Goal: Task Accomplishment & Management: Use online tool/utility

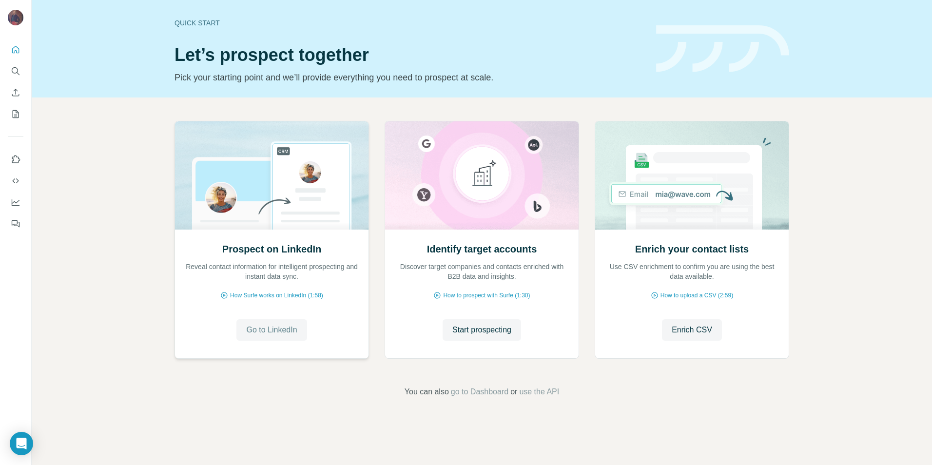
click at [272, 327] on span "Go to LinkedIn" at bounding box center [271, 330] width 51 height 12
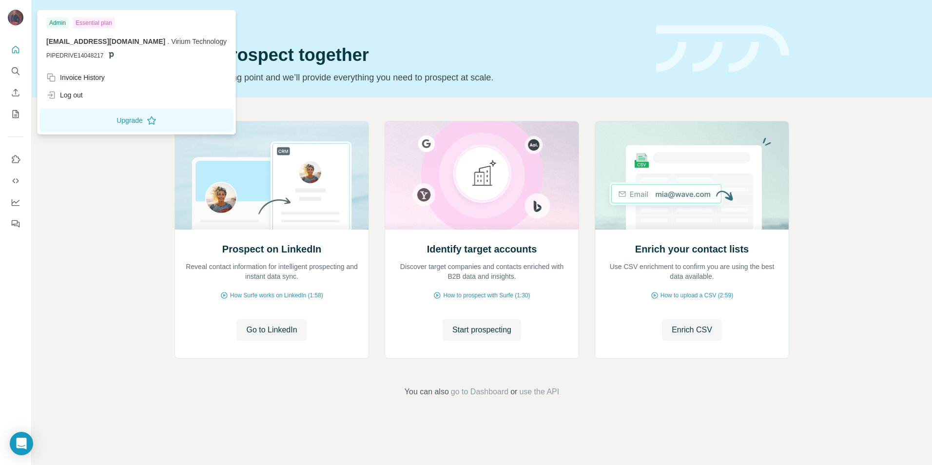
click at [16, 16] on img at bounding box center [16, 18] width 16 height 16
click at [16, 47] on icon "Quick start" at bounding box center [15, 49] width 7 height 7
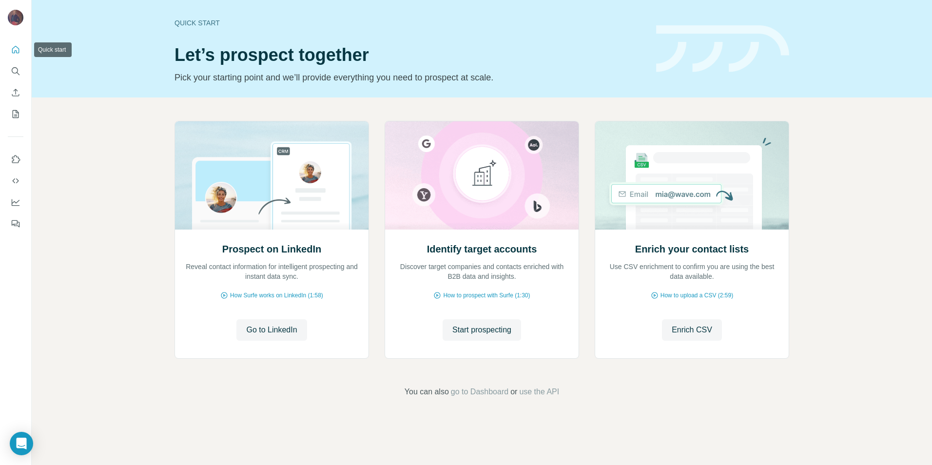
click at [12, 50] on icon "Quick start" at bounding box center [16, 50] width 10 height 10
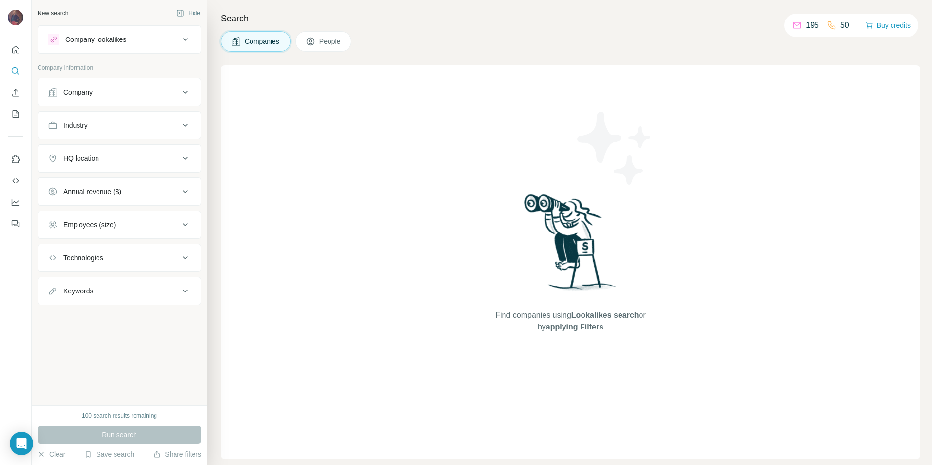
click at [138, 44] on div "Company lookalikes" at bounding box center [114, 40] width 132 height 12
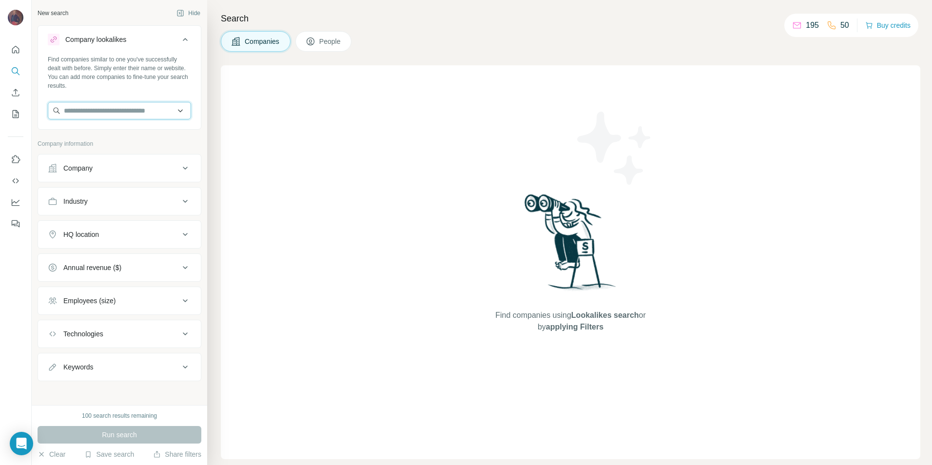
click at [135, 113] on input "text" at bounding box center [119, 111] width 143 height 18
type input "**********"
click at [134, 137] on p "Succession Wealth" at bounding box center [105, 133] width 58 height 10
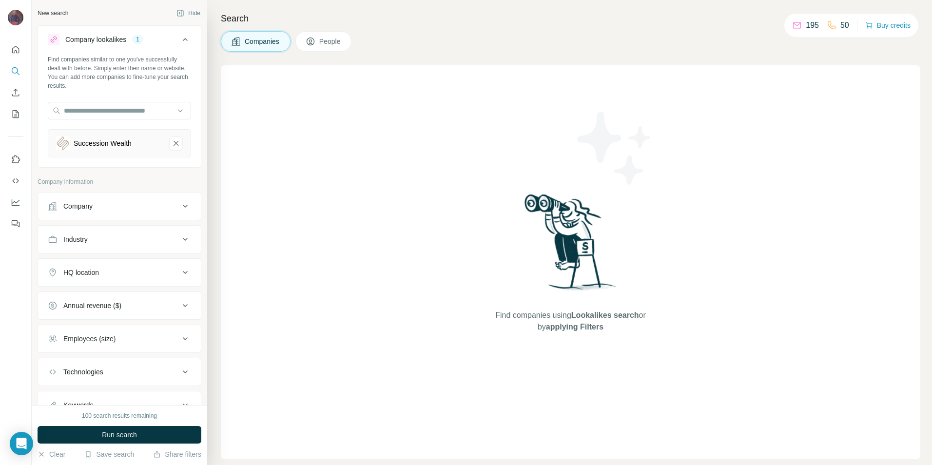
click at [139, 239] on div "Industry" at bounding box center [114, 239] width 132 height 10
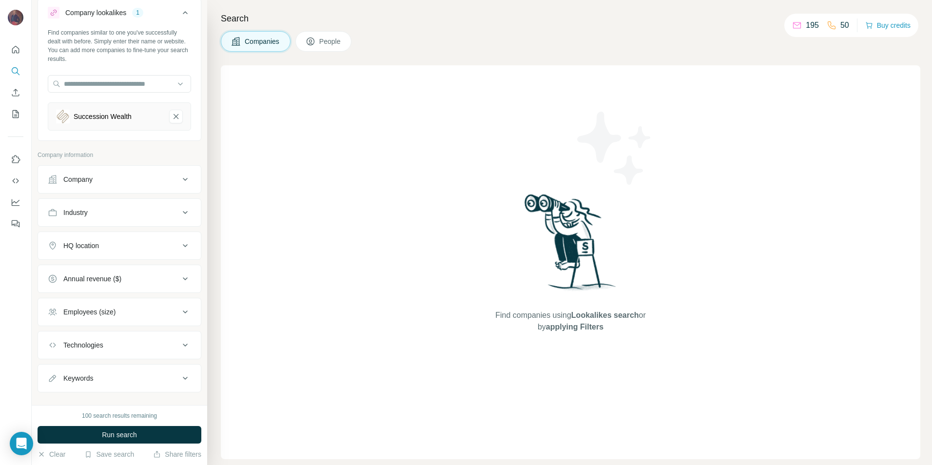
scroll to position [41, 0]
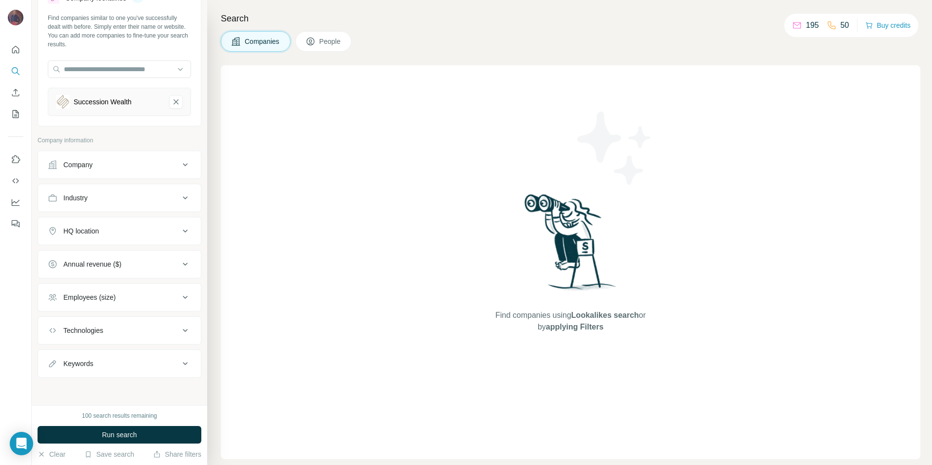
click at [136, 268] on div "Annual revenue ($)" at bounding box center [114, 264] width 132 height 10
click at [53, 287] on icon at bounding box center [54, 286] width 12 height 12
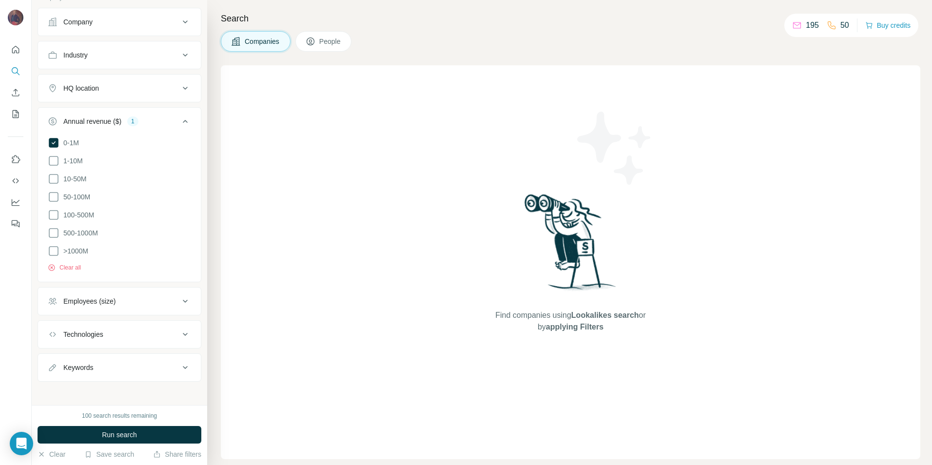
scroll to position [185, 0]
click at [141, 296] on div "Employees (size)" at bounding box center [114, 301] width 132 height 10
click at [54, 320] on icon at bounding box center [54, 322] width 12 height 12
click at [52, 334] on icon at bounding box center [54, 340] width 12 height 12
click at [55, 352] on icon at bounding box center [54, 358] width 12 height 12
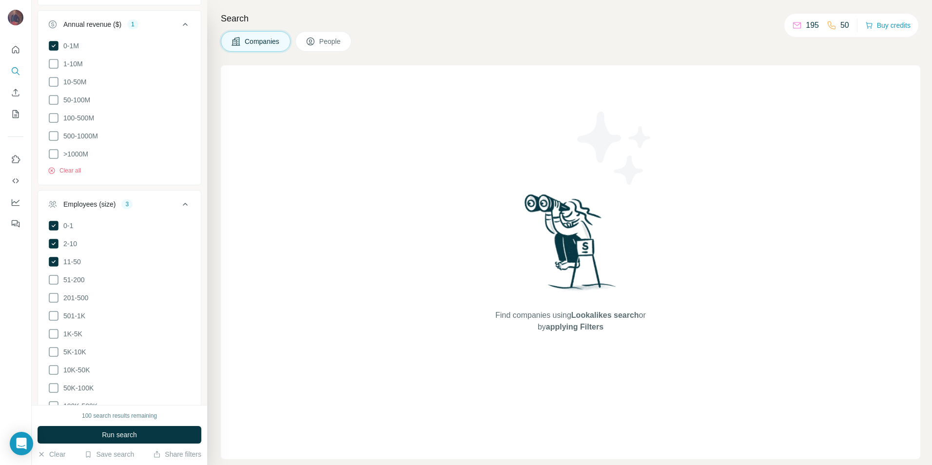
scroll to position [282, 0]
click at [55, 273] on icon at bounding box center [54, 279] width 12 height 12
click at [55, 274] on icon at bounding box center [54, 279] width 10 height 10
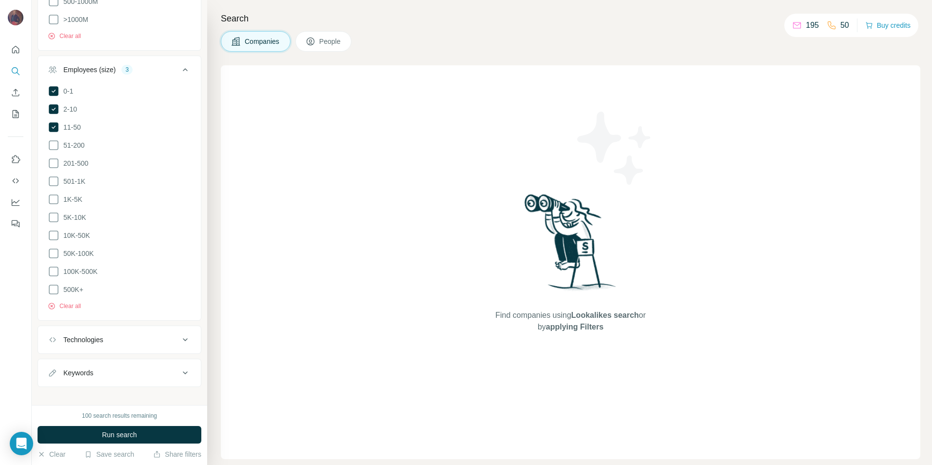
click at [131, 335] on div "Technologies" at bounding box center [114, 340] width 132 height 10
click at [136, 432] on span "Run search" at bounding box center [119, 435] width 35 height 10
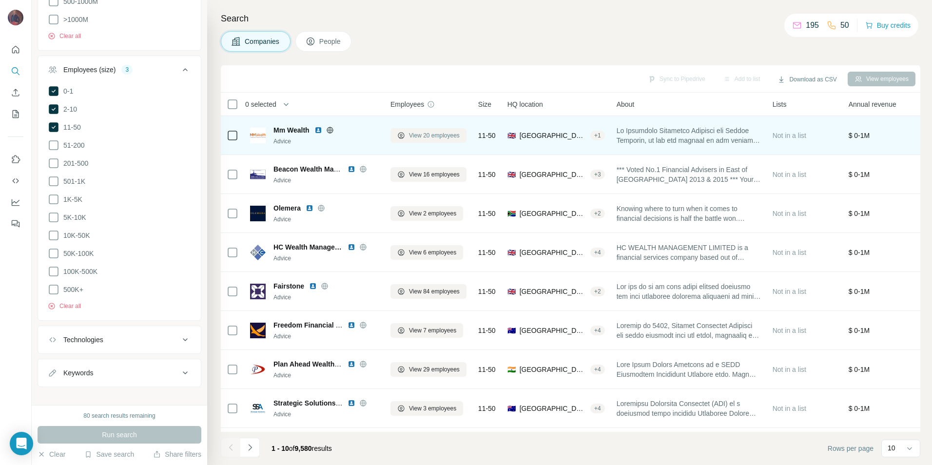
click at [437, 133] on span "View 20 employees" at bounding box center [434, 135] width 51 height 9
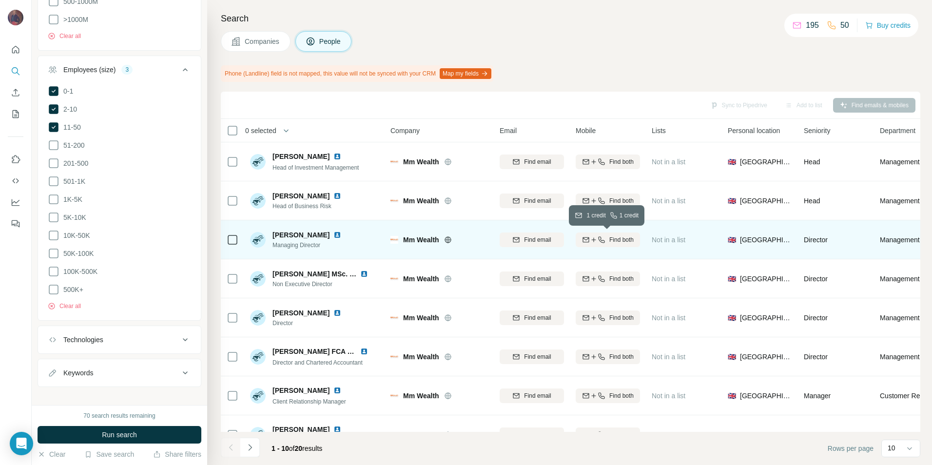
click at [609, 241] on span "Find both" at bounding box center [621, 239] width 24 height 9
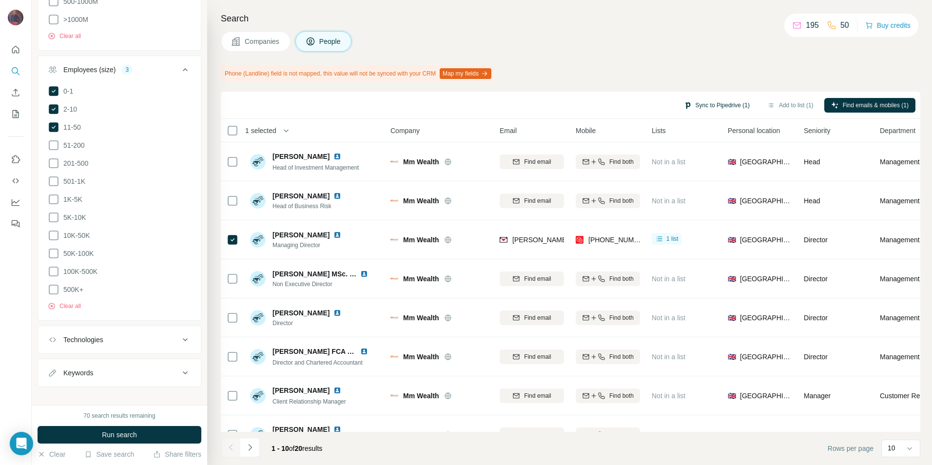
click at [712, 104] on button "Sync to Pipedrive (1)" at bounding box center [716, 105] width 79 height 15
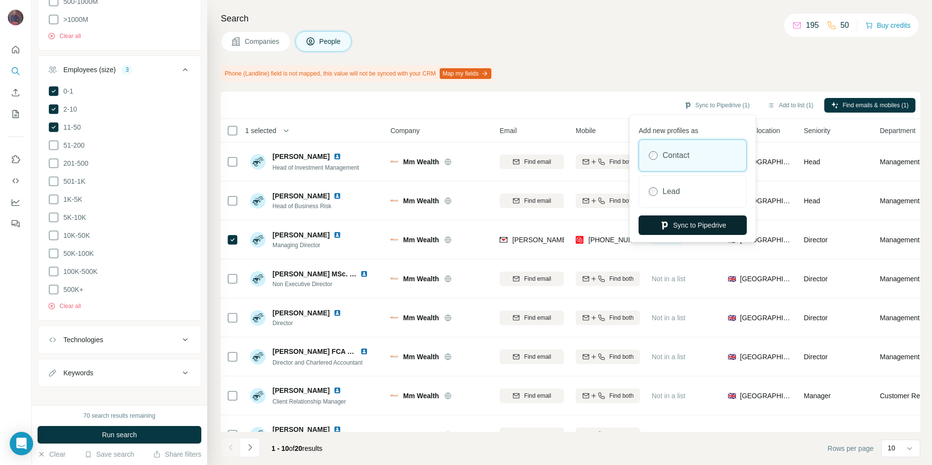
click at [720, 226] on button "Sync to Pipedrive" at bounding box center [692, 224] width 108 height 19
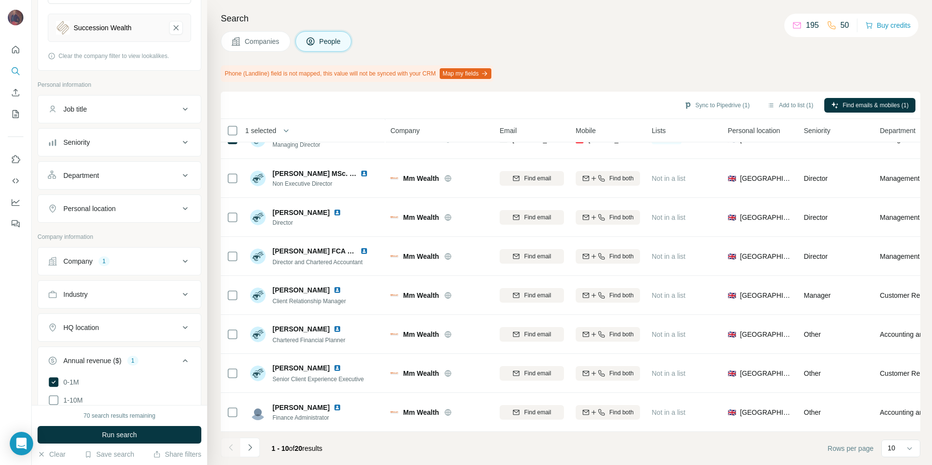
scroll to position [99, 0]
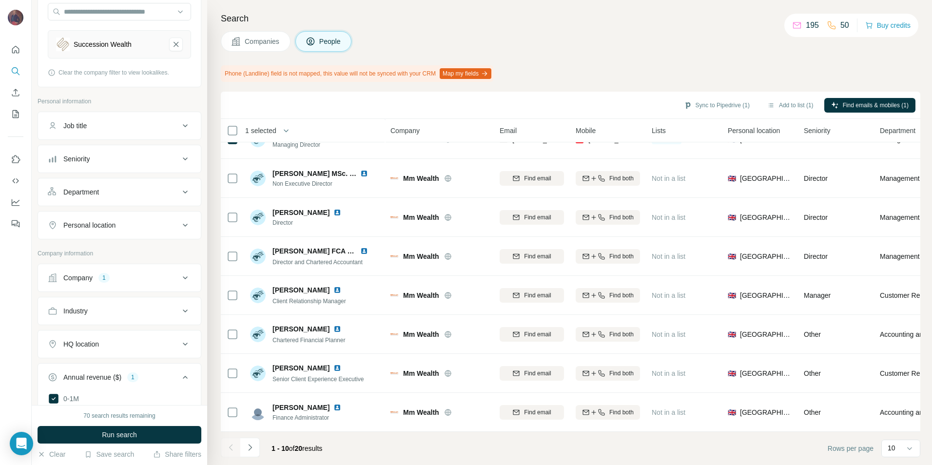
click at [264, 43] on span "Companies" at bounding box center [263, 42] width 36 height 10
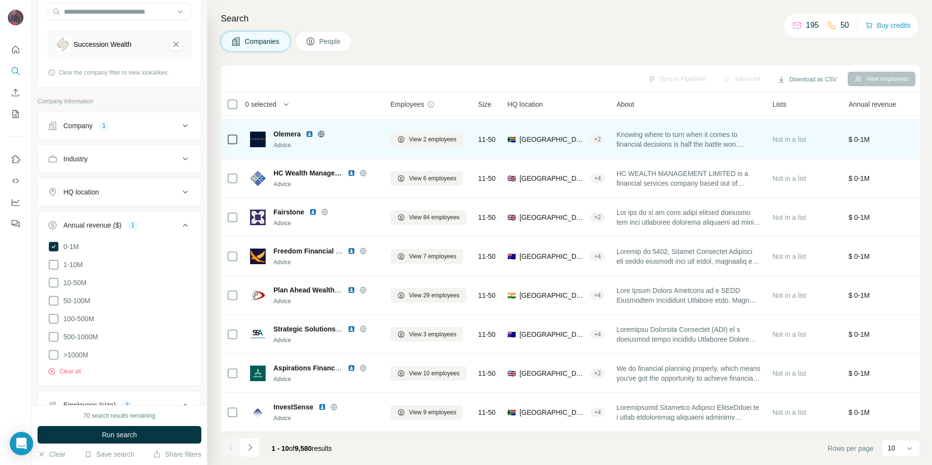
scroll to position [79, 0]
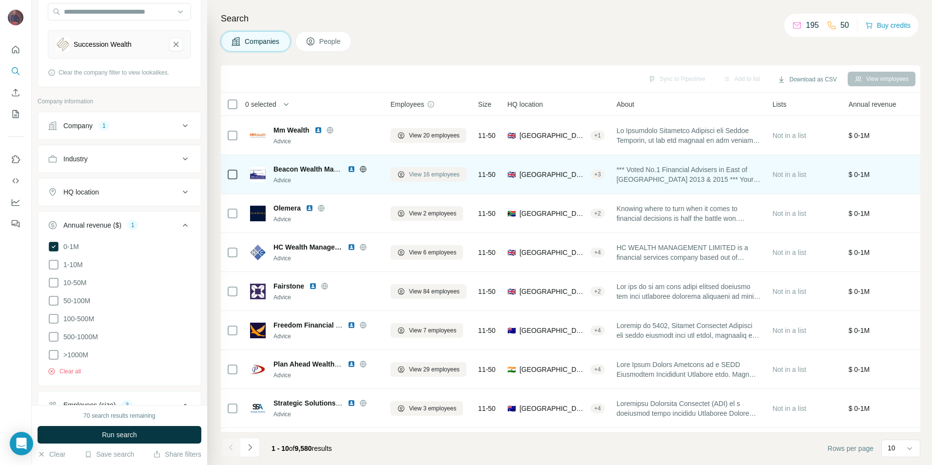
click at [429, 175] on span "View 16 employees" at bounding box center [434, 174] width 51 height 9
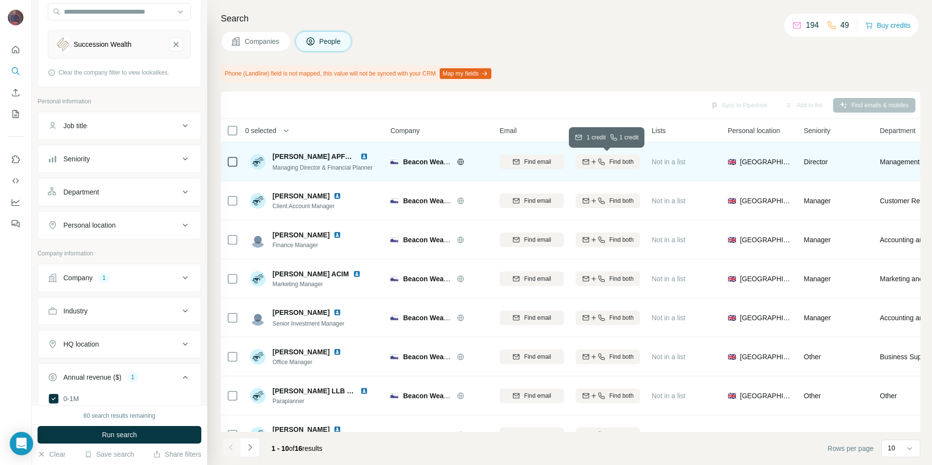
click at [614, 163] on span "Find both" at bounding box center [621, 161] width 24 height 9
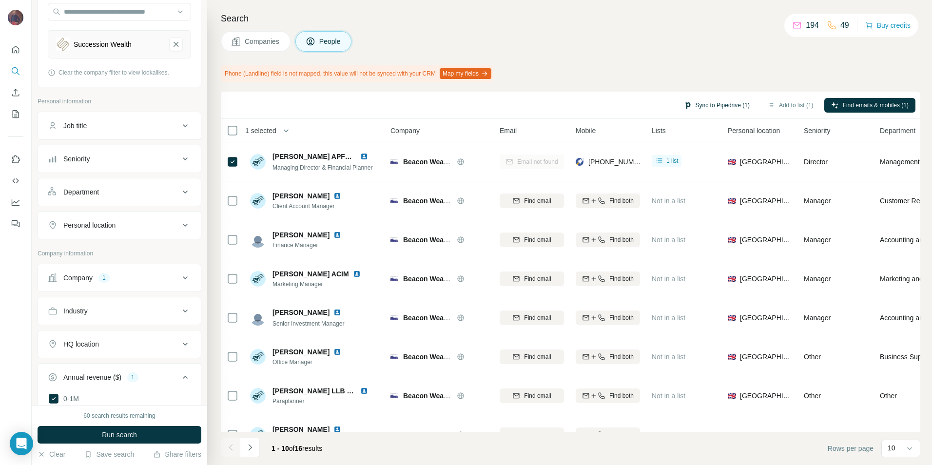
click at [720, 105] on button "Sync to Pipedrive (1)" at bounding box center [716, 105] width 79 height 15
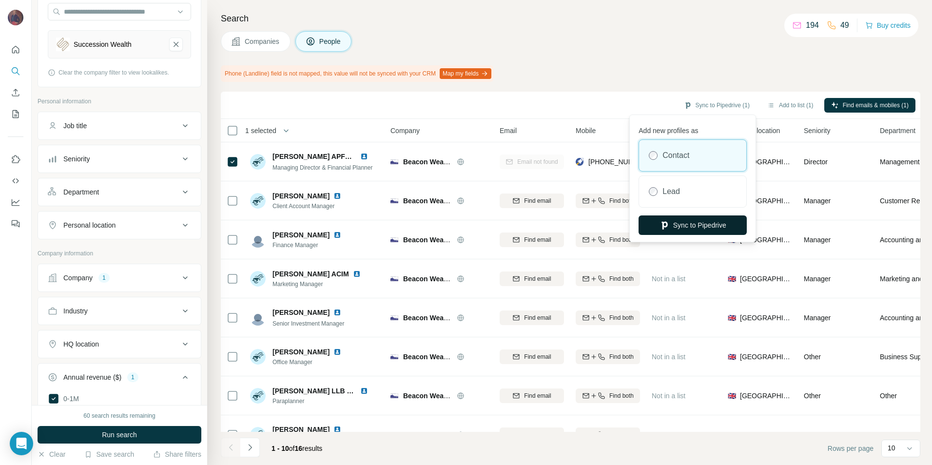
click at [710, 225] on button "Sync to Pipedrive" at bounding box center [692, 224] width 108 height 19
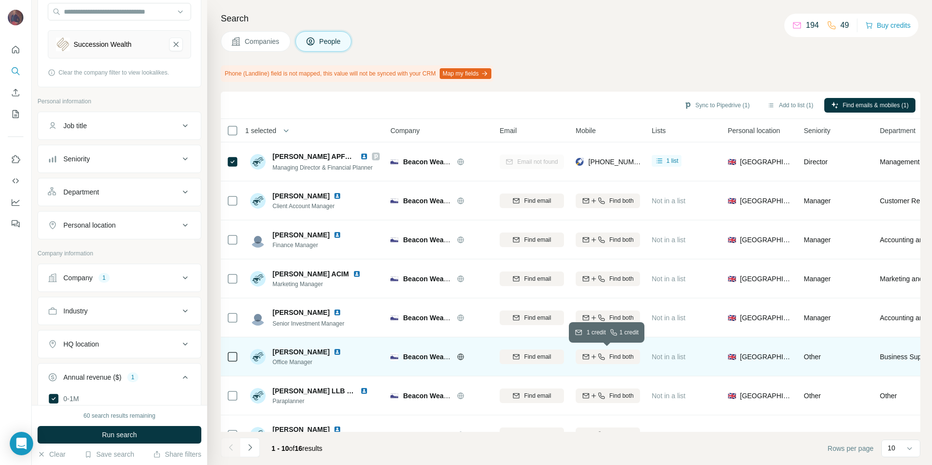
click at [620, 351] on button "Find both" at bounding box center [608, 356] width 64 height 15
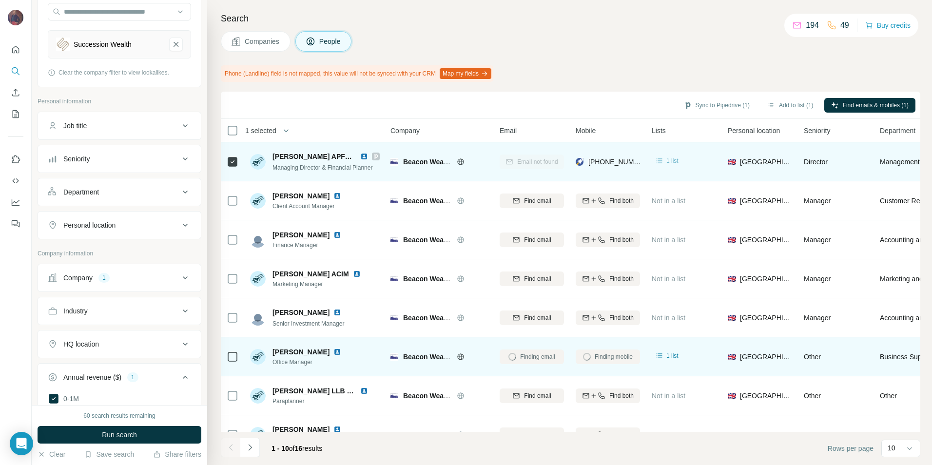
click at [666, 160] on div "1 list" at bounding box center [667, 161] width 24 height 10
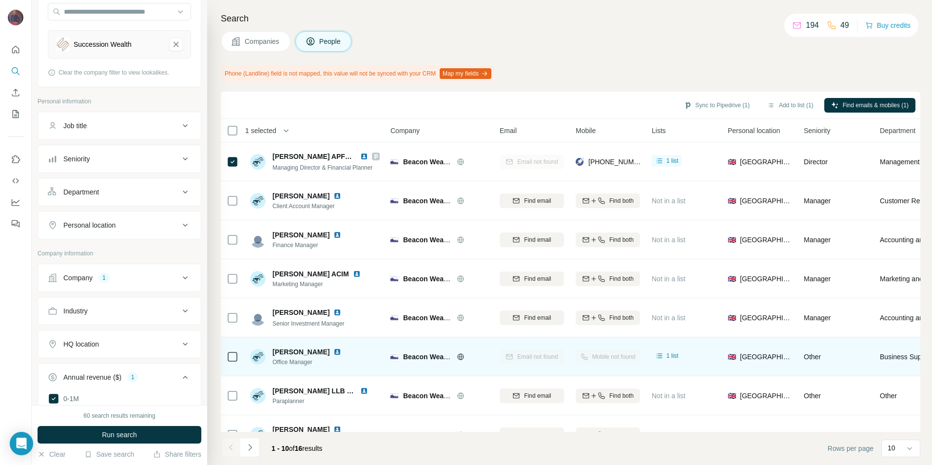
click at [252, 38] on span "Companies" at bounding box center [263, 42] width 36 height 10
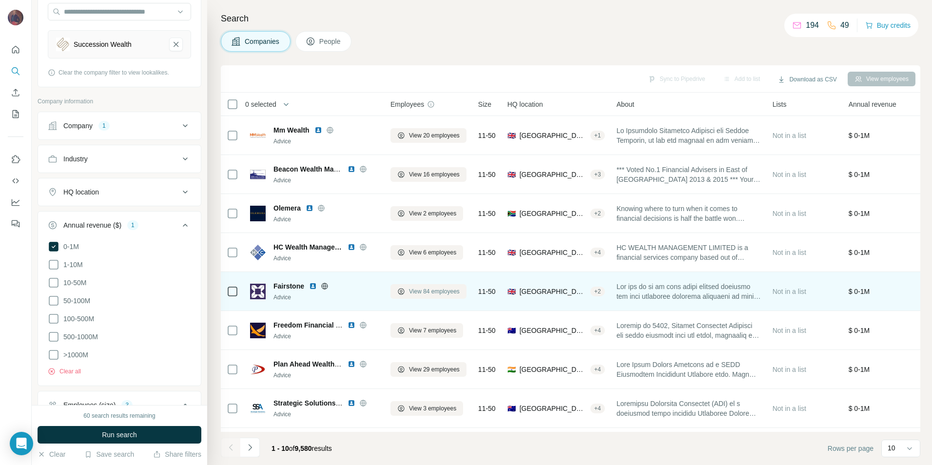
click at [447, 292] on span "View 84 employees" at bounding box center [434, 291] width 51 height 9
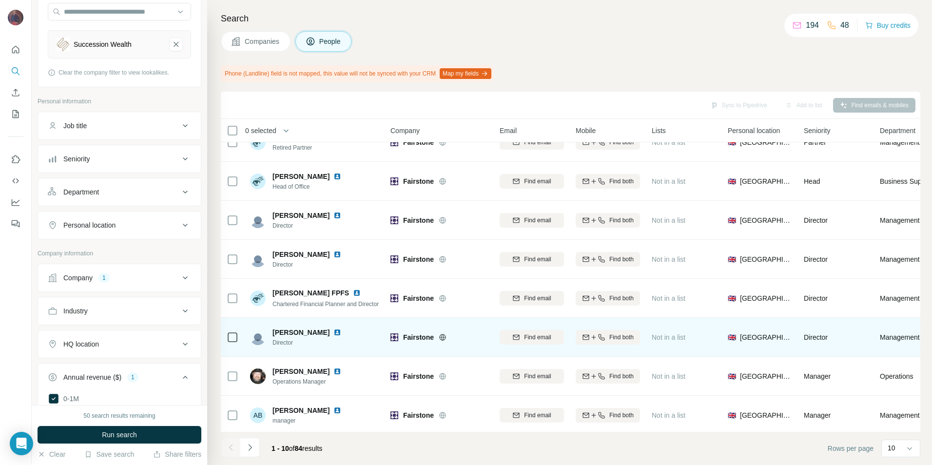
scroll to position [105, 0]
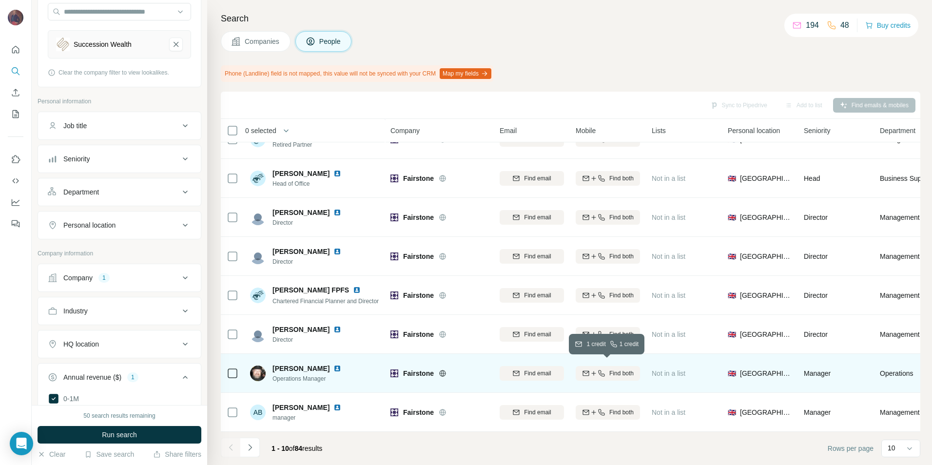
click at [602, 373] on button "Find both" at bounding box center [608, 373] width 64 height 15
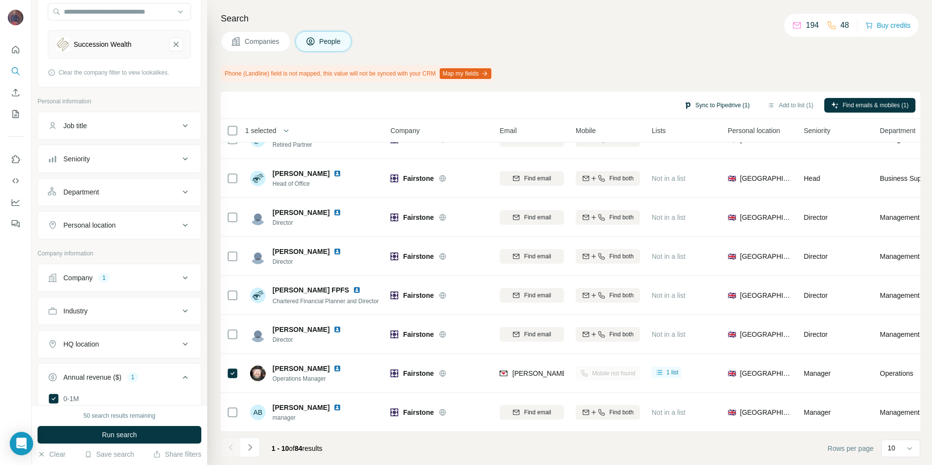
click at [701, 105] on button "Sync to Pipedrive (1)" at bounding box center [716, 105] width 79 height 15
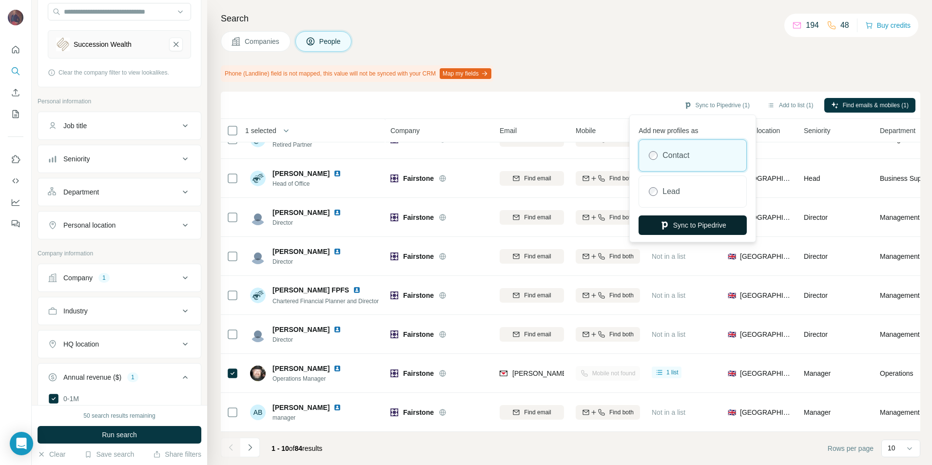
click at [698, 228] on button "Sync to Pipedrive" at bounding box center [692, 224] width 108 height 19
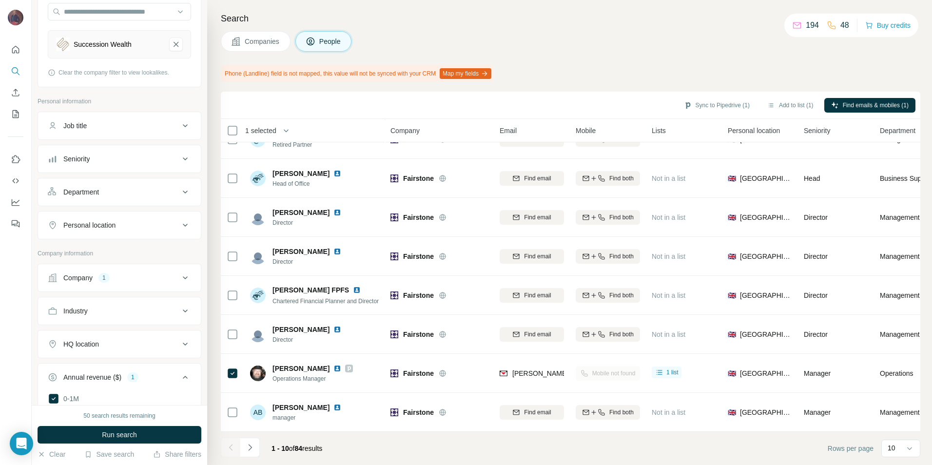
click at [255, 37] on span "Companies" at bounding box center [263, 42] width 36 height 10
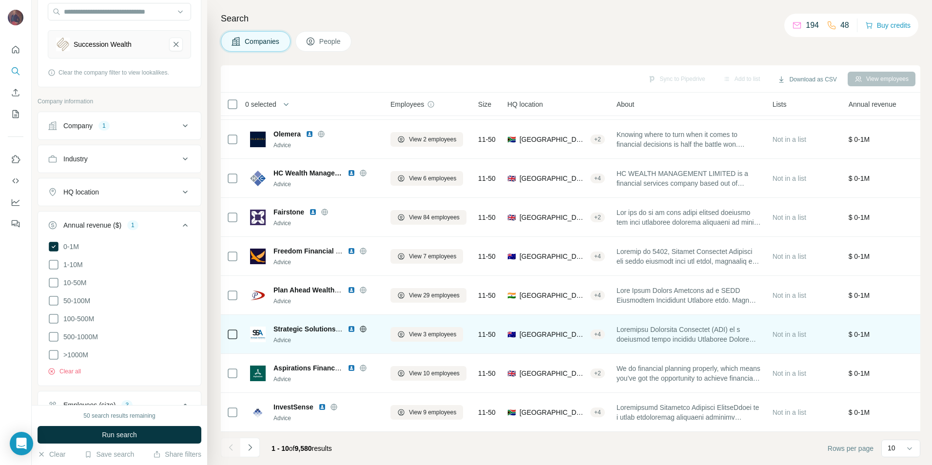
scroll to position [79, 0]
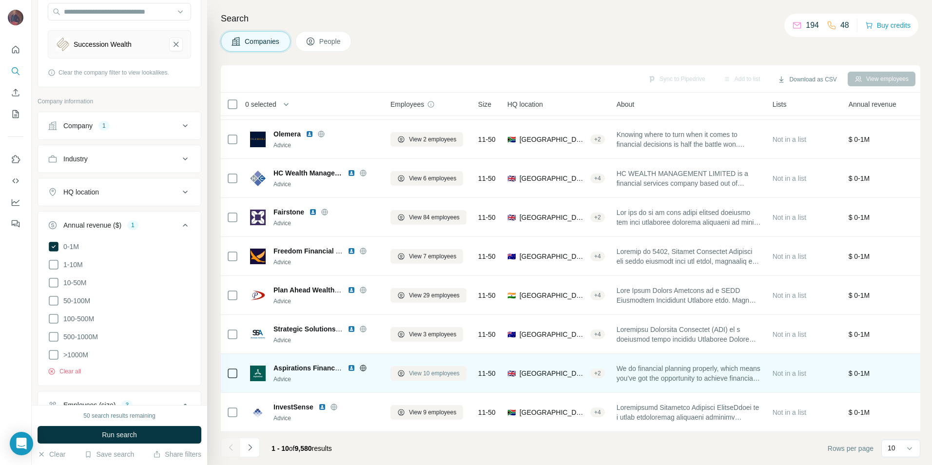
click at [432, 369] on span "View 10 employees" at bounding box center [434, 373] width 51 height 9
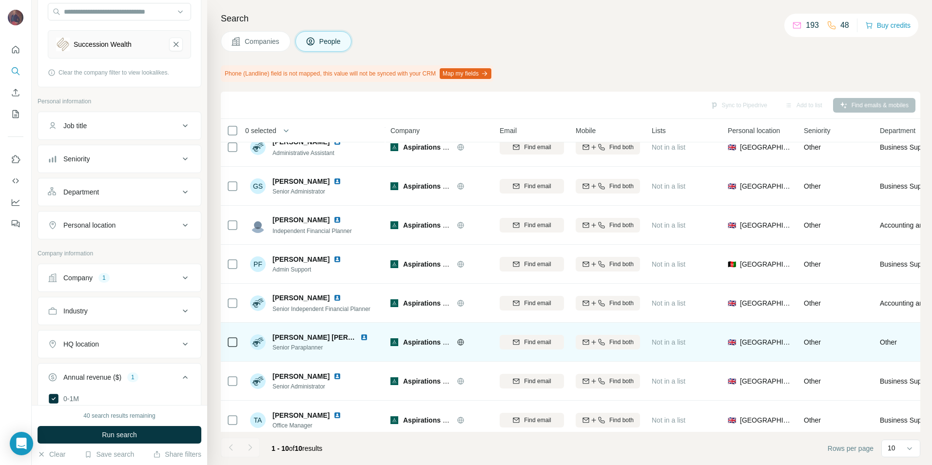
scroll to position [105, 0]
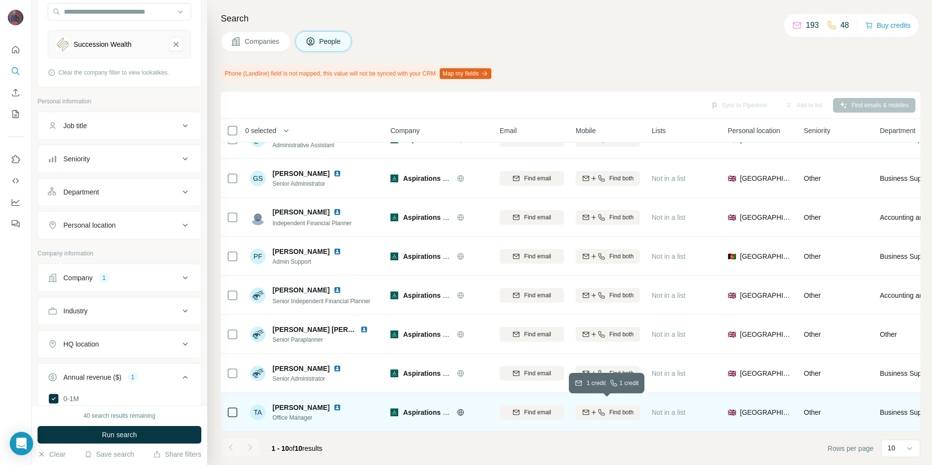
click at [617, 408] on span "Find both" at bounding box center [621, 412] width 24 height 9
click at [254, 40] on span "Companies" at bounding box center [263, 42] width 36 height 10
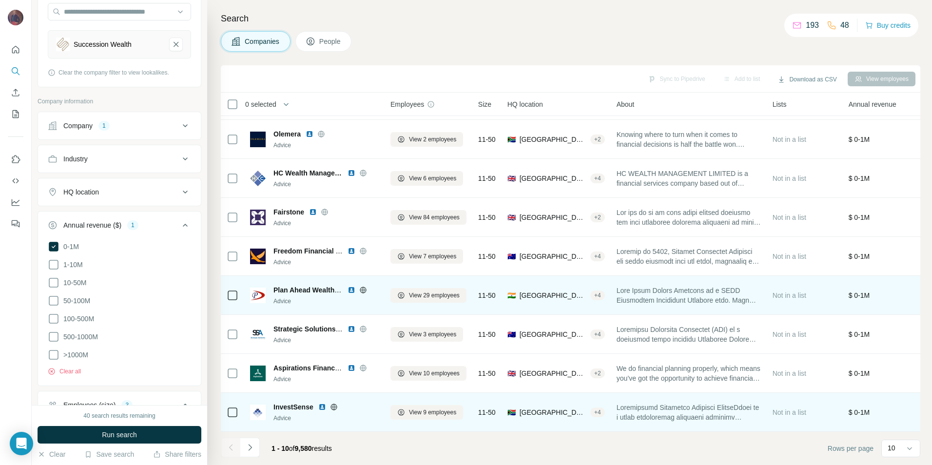
scroll to position [79, 0]
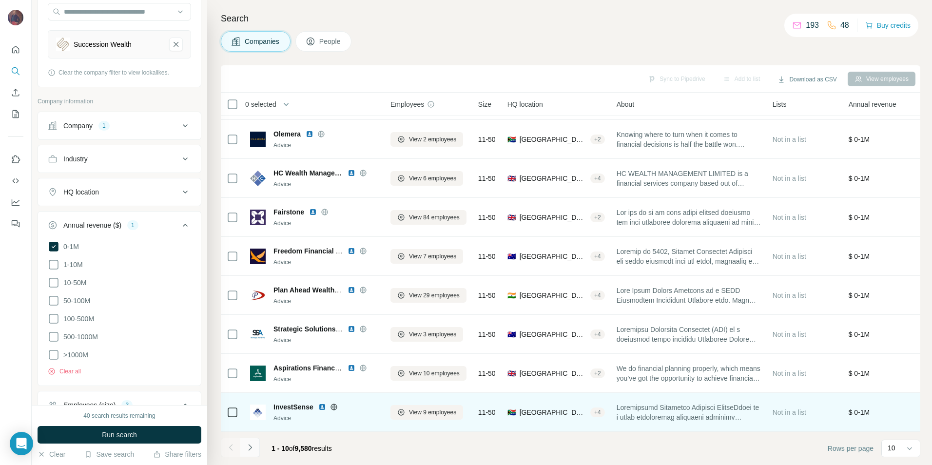
click at [254, 440] on button "Navigate to next page" at bounding box center [249, 447] width 19 height 19
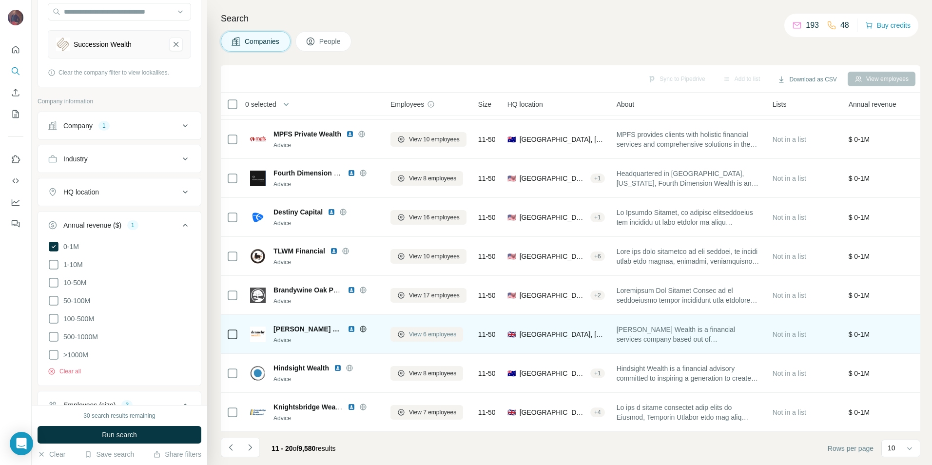
click at [445, 330] on span "View 6 employees" at bounding box center [432, 334] width 47 height 9
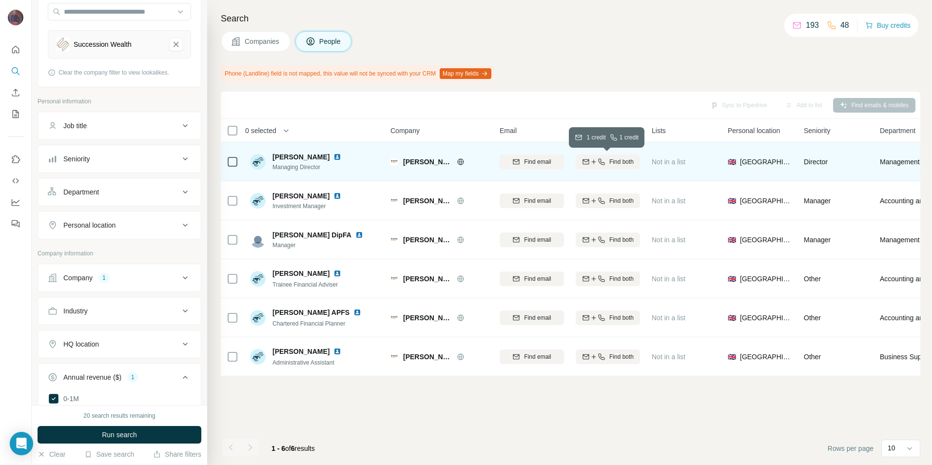
click at [602, 160] on icon "button" at bounding box center [602, 162] width 8 height 8
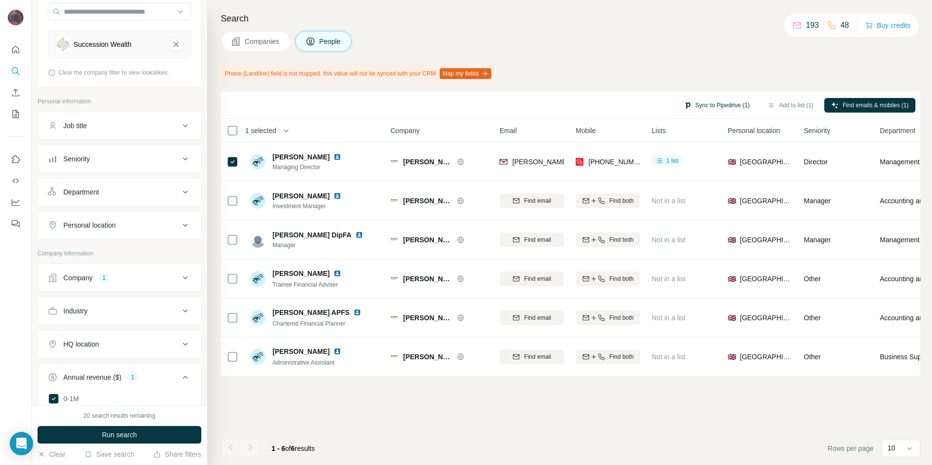
click at [725, 104] on button "Sync to Pipedrive (1)" at bounding box center [716, 105] width 79 height 15
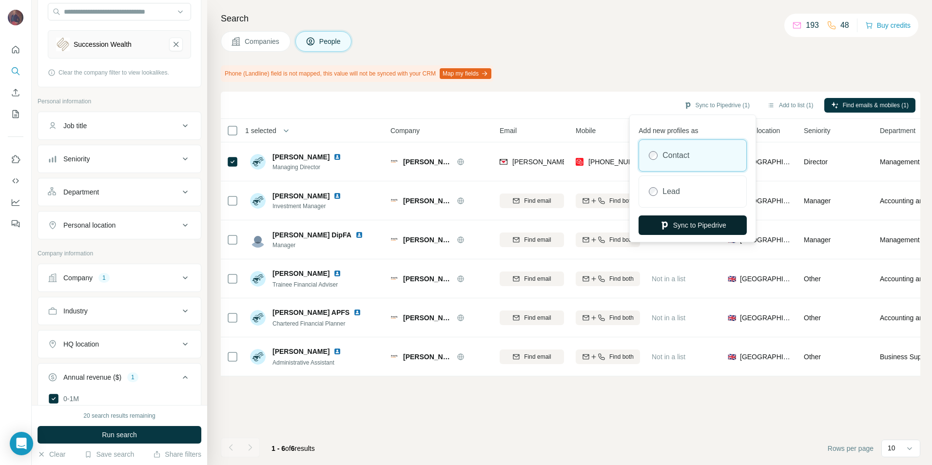
click at [712, 225] on button "Sync to Pipedrive" at bounding box center [692, 224] width 108 height 19
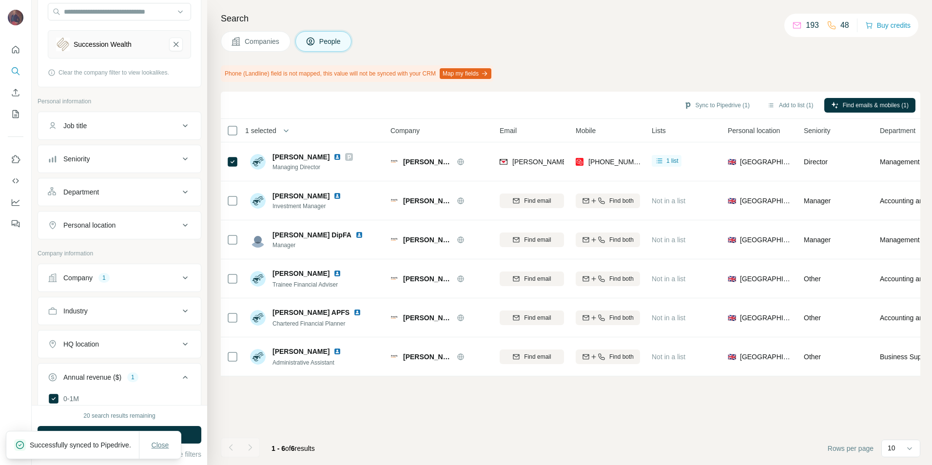
click at [163, 440] on span "Close" at bounding box center [161, 445] width 18 height 10
click at [268, 43] on span "Companies" at bounding box center [263, 42] width 36 height 10
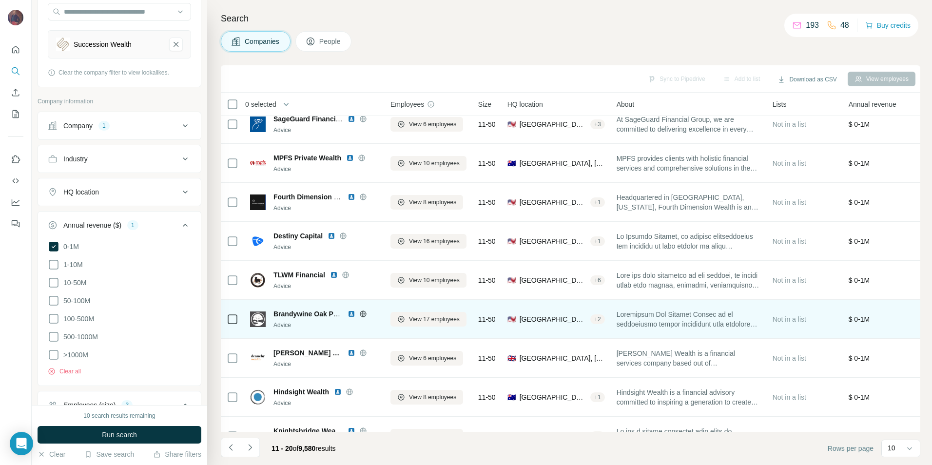
scroll to position [79, 0]
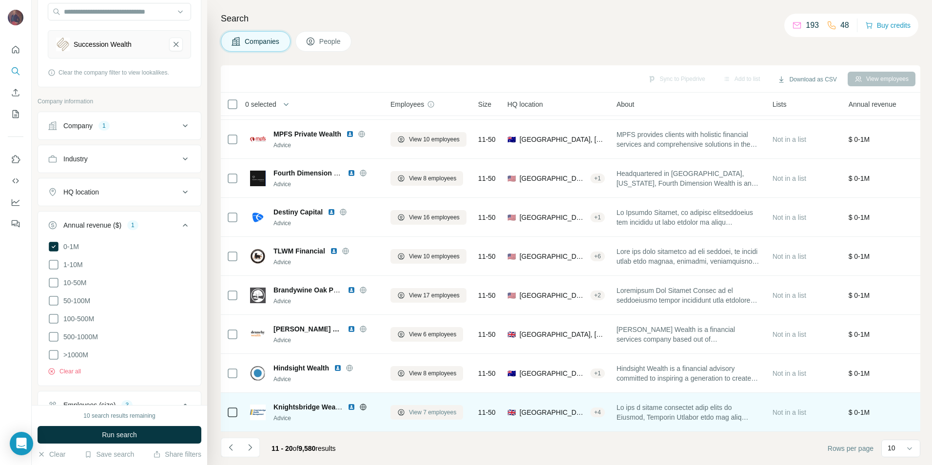
click at [419, 408] on span "View 7 employees" at bounding box center [432, 412] width 47 height 9
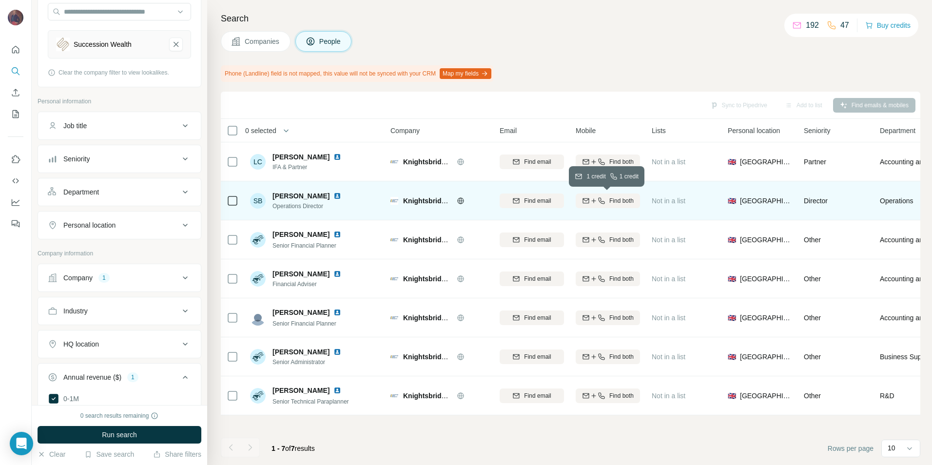
click at [616, 197] on span "Find both" at bounding box center [621, 200] width 24 height 9
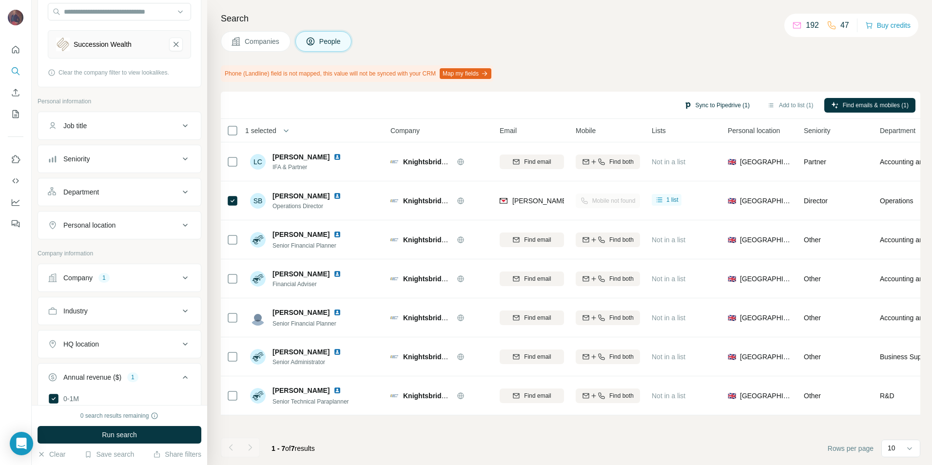
click at [698, 107] on button "Sync to Pipedrive (1)" at bounding box center [716, 105] width 79 height 15
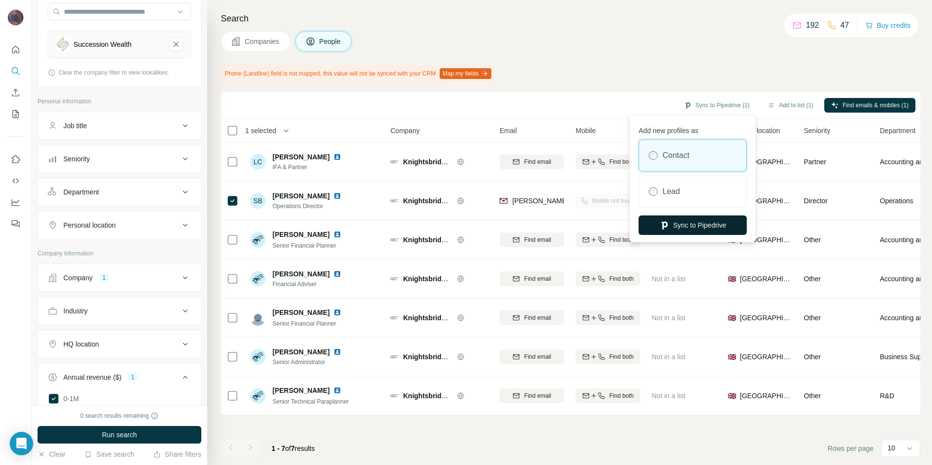
click at [707, 228] on button "Sync to Pipedrive" at bounding box center [692, 224] width 108 height 19
